Goal: Use online tool/utility: Utilize a website feature to perform a specific function

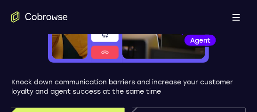
scroll to position [152, 0]
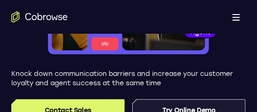
click at [184, 104] on link "Try Online Demo" at bounding box center [188, 111] width 113 height 23
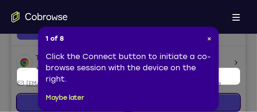
scroll to position [216, 0]
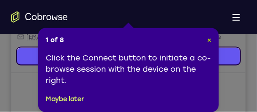
click at [210, 39] on span "×" at bounding box center [209, 40] width 4 height 8
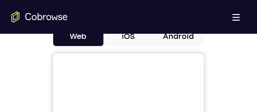
click at [192, 37] on button "Android" at bounding box center [178, 36] width 50 height 19
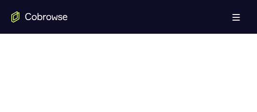
scroll to position [587, 0]
